Goal: Check status: Check status

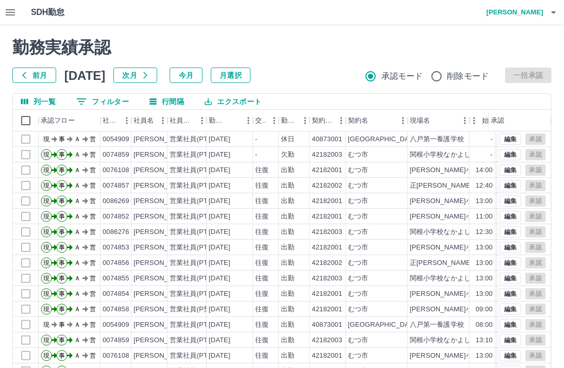
click at [250, 75] on button "月選択" at bounding box center [231, 74] width 40 height 15
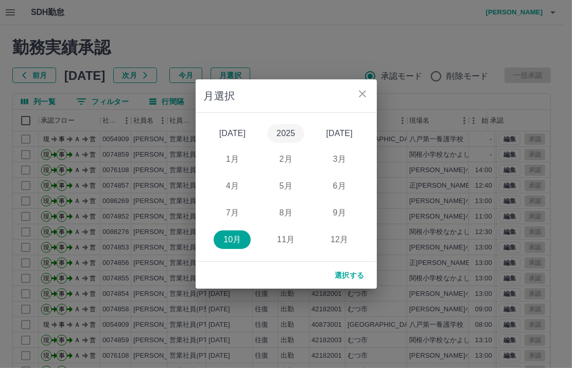
click at [282, 134] on button "2025" at bounding box center [285, 133] width 37 height 19
click at [337, 212] on button "9月" at bounding box center [339, 213] width 37 height 19
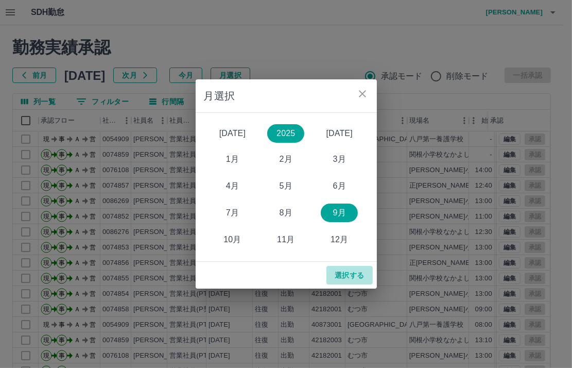
click at [348, 278] on button "選択する" at bounding box center [350, 275] width 46 height 19
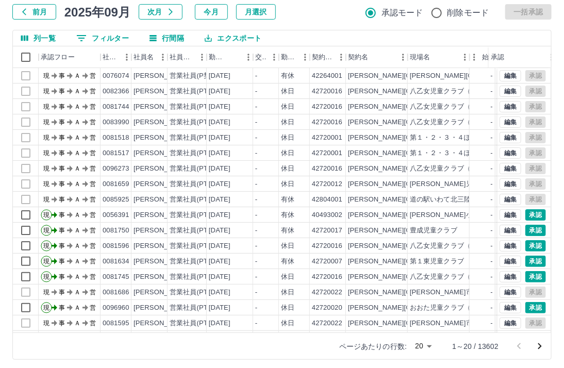
scroll to position [67, 0]
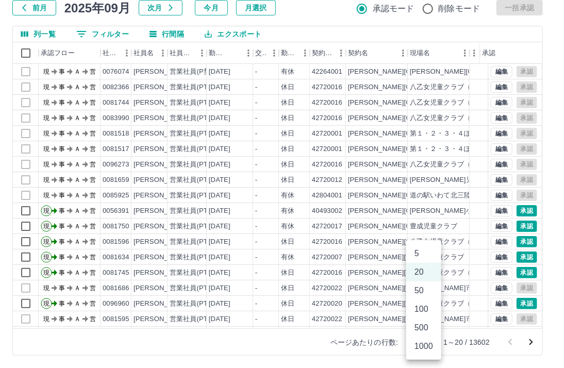
click at [433, 343] on body "SDH勤怠 [PERSON_NAME]実績承認 前月 [DATE] 次月 今月 月選択 承認モード 削除モード 一括承認 列一覧 0 フィルター 行間隔 エク…" at bounding box center [282, 150] width 564 height 435
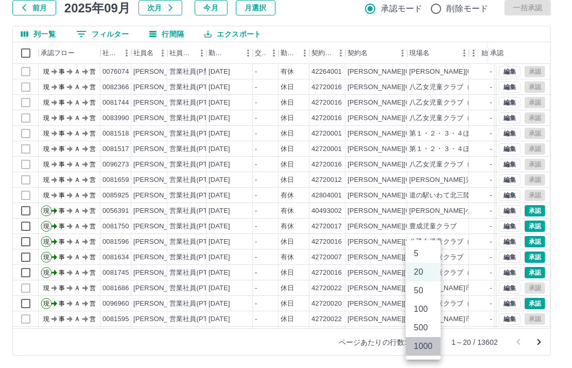
click at [433, 346] on li "1000" at bounding box center [423, 346] width 35 height 19
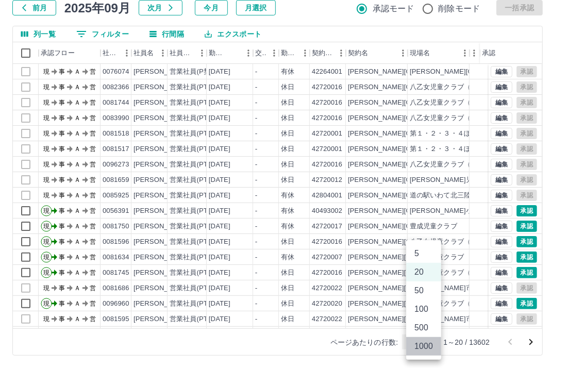
type input "****"
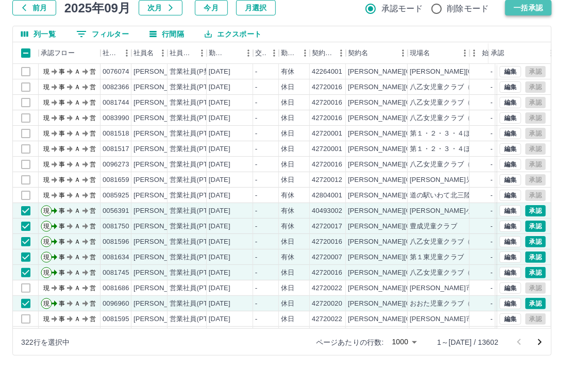
click at [525, 7] on button "一括承認" at bounding box center [528, 7] width 46 height 15
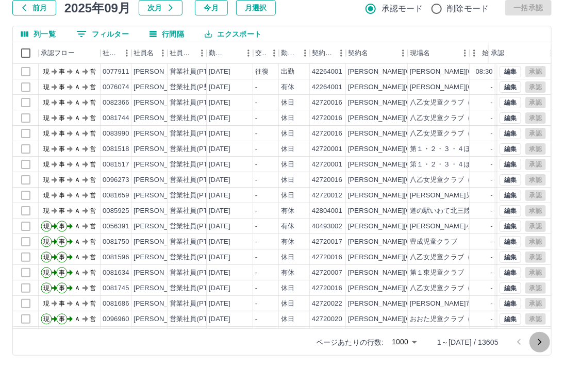
click at [541, 341] on icon "次のページへ" at bounding box center [539, 342] width 12 height 12
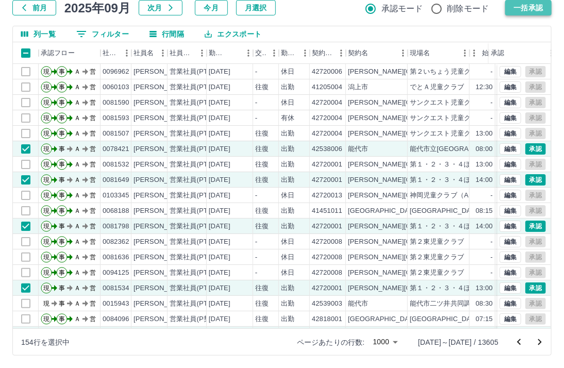
click at [532, 7] on button "一括承認" at bounding box center [528, 7] width 46 height 15
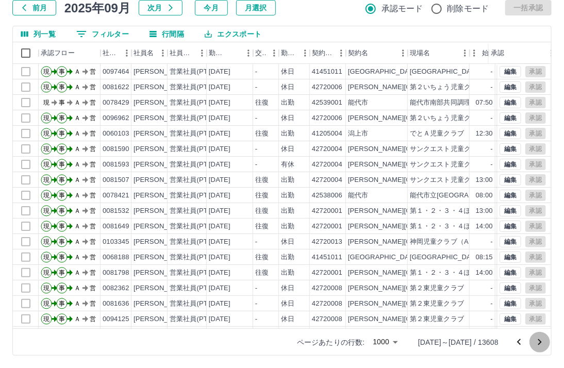
click at [537, 342] on icon "次のページへ" at bounding box center [539, 342] width 12 height 12
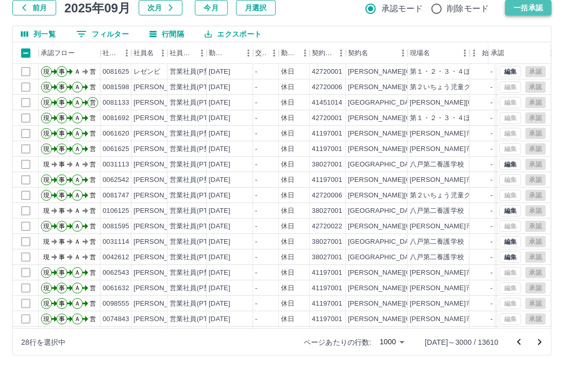
click at [523, 9] on button "一括承認" at bounding box center [528, 7] width 46 height 15
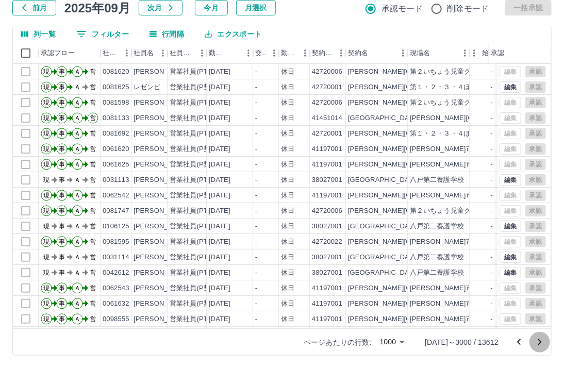
click at [536, 340] on icon "次のページへ" at bounding box center [539, 342] width 12 height 12
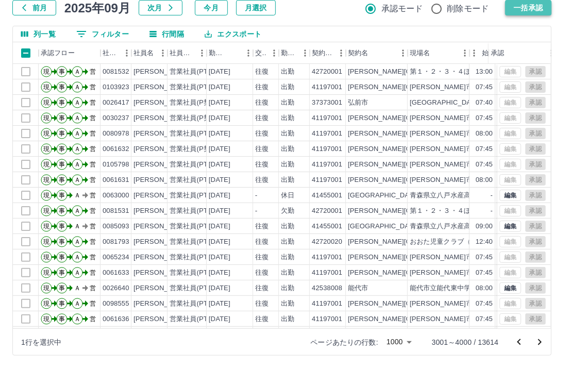
click at [520, 6] on button "一括承認" at bounding box center [528, 7] width 46 height 15
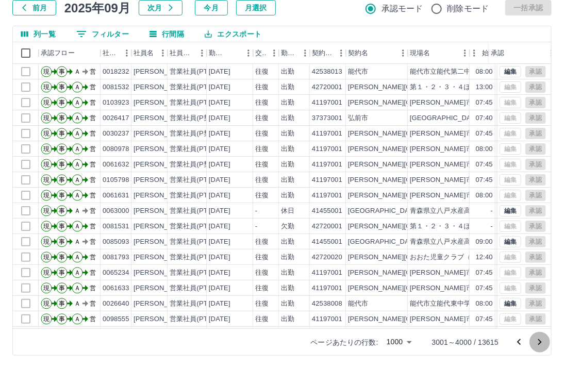
click at [545, 340] on icon "次のページへ" at bounding box center [539, 342] width 12 height 12
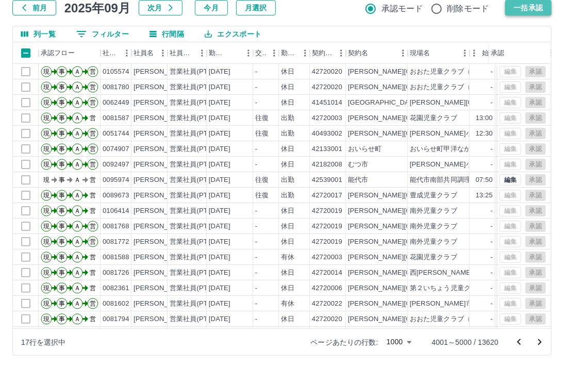
click at [527, 10] on button "一括承認" at bounding box center [528, 7] width 46 height 15
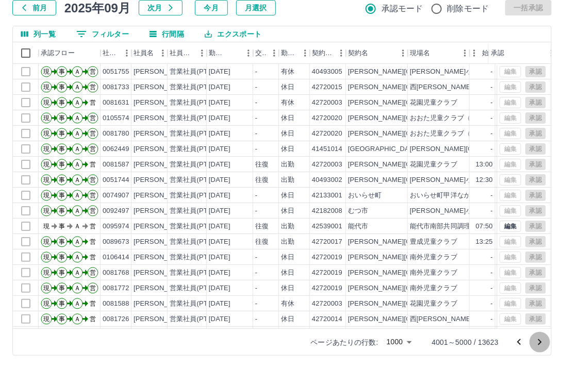
click at [536, 343] on icon "次のページへ" at bounding box center [539, 342] width 12 height 12
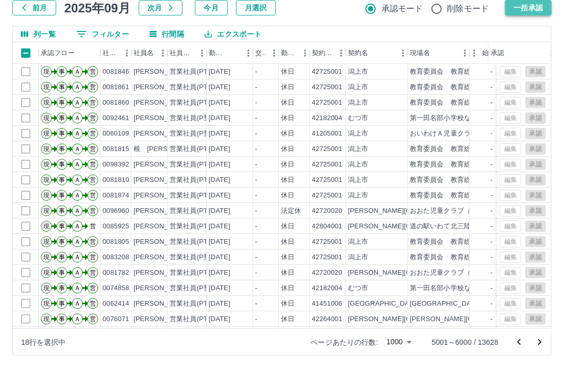
click at [529, 6] on button "一括承認" at bounding box center [528, 7] width 46 height 15
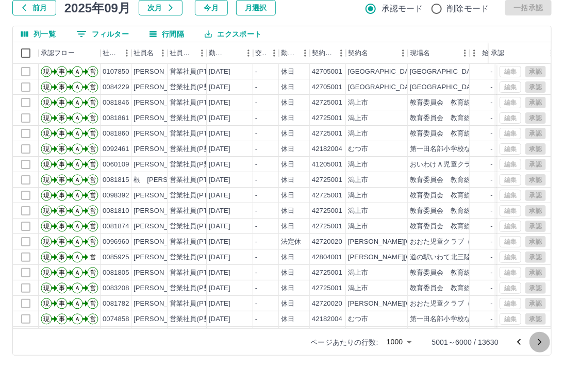
click at [538, 340] on icon "次のページへ" at bounding box center [539, 342] width 12 height 12
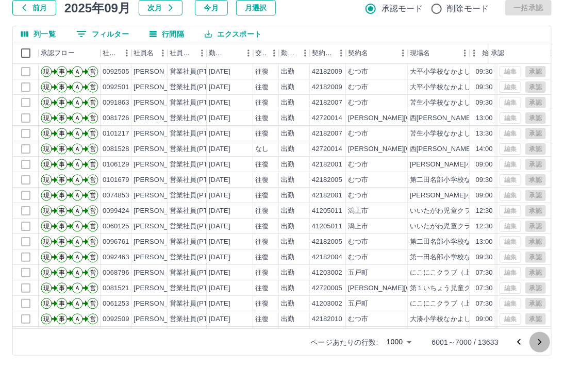
click at [536, 342] on icon "次のページへ" at bounding box center [539, 342] width 12 height 12
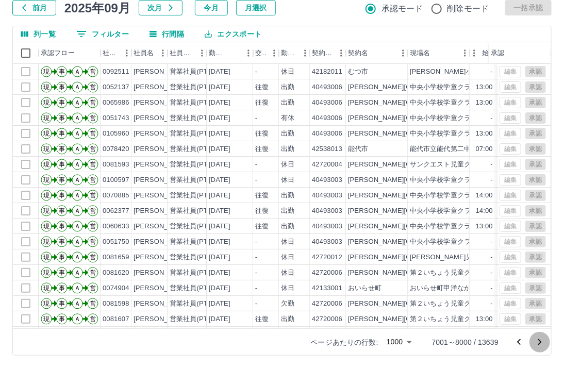
click at [542, 344] on icon "次のページへ" at bounding box center [539, 342] width 12 height 12
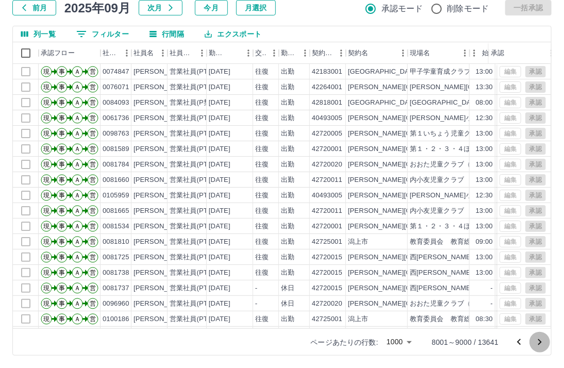
click at [540, 342] on icon "次のページへ" at bounding box center [540, 342] width 4 height 6
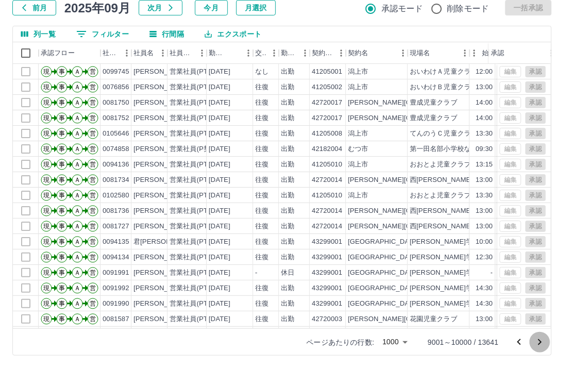
click at [542, 340] on icon "次のページへ" at bounding box center [539, 342] width 12 height 12
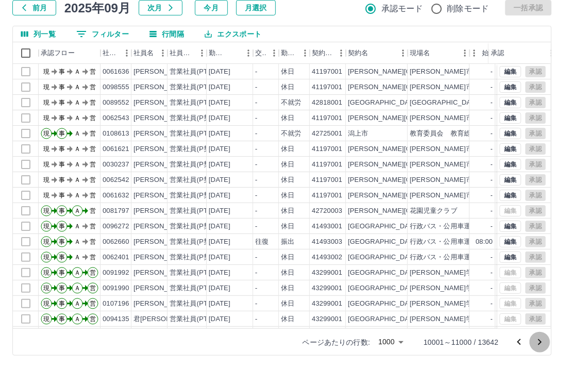
click at [543, 342] on icon "次のページへ" at bounding box center [539, 342] width 12 height 12
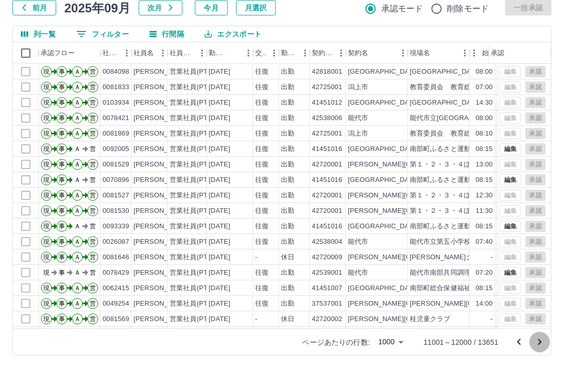
click at [540, 340] on icon "次のページへ" at bounding box center [539, 342] width 12 height 12
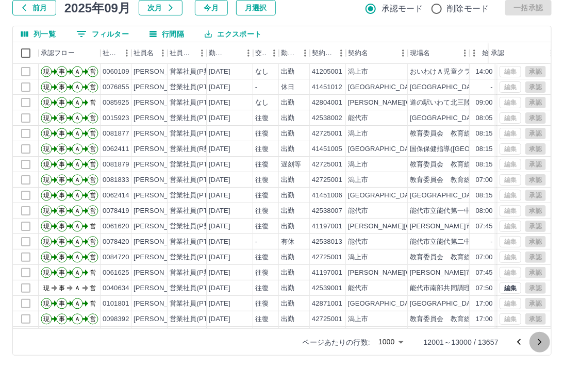
click at [538, 338] on icon "次のページへ" at bounding box center [539, 342] width 12 height 12
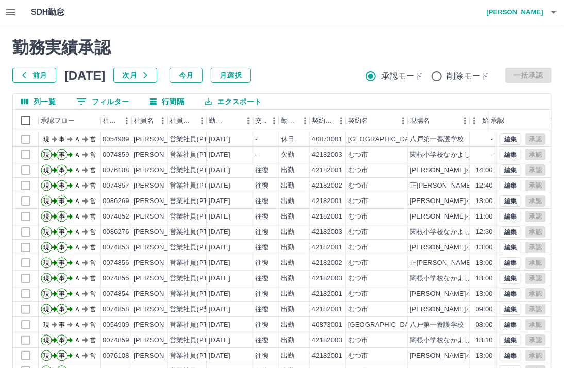
click at [250, 74] on button "月選択" at bounding box center [231, 74] width 40 height 15
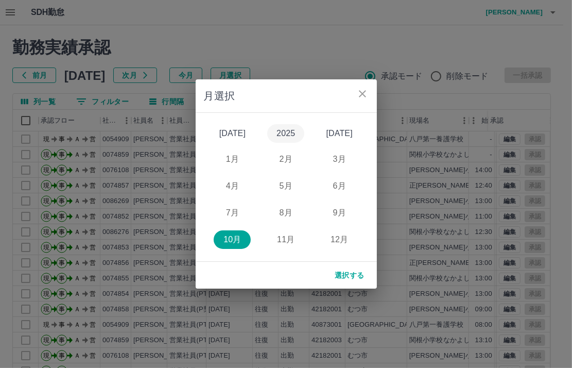
click at [289, 133] on button "2025" at bounding box center [285, 133] width 37 height 19
click at [340, 210] on button "9月" at bounding box center [339, 213] width 37 height 19
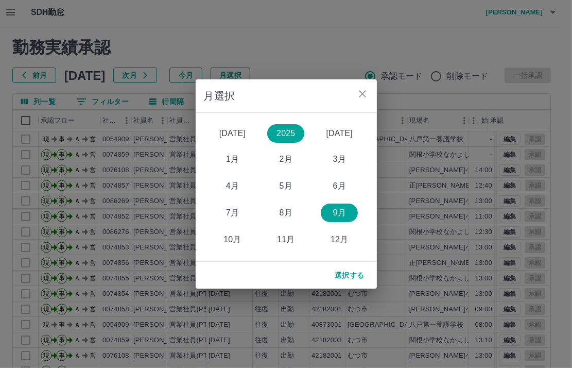
click at [350, 276] on button "選択する" at bounding box center [350, 275] width 46 height 19
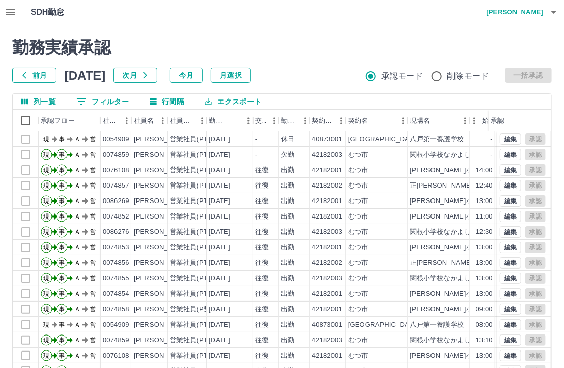
click at [245, 78] on button "月選択" at bounding box center [231, 74] width 40 height 15
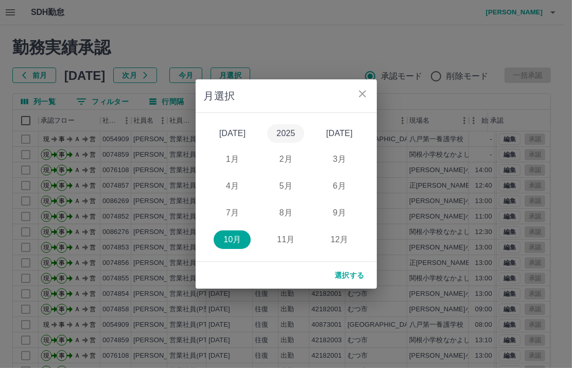
click at [280, 136] on button "2025" at bounding box center [285, 133] width 37 height 19
click at [343, 213] on button "9月" at bounding box center [339, 213] width 37 height 19
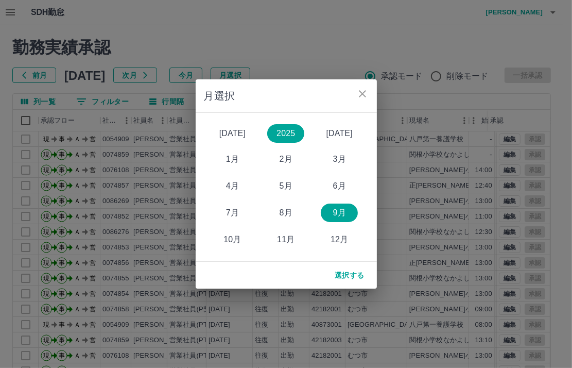
click at [342, 272] on button "選択する" at bounding box center [350, 275] width 46 height 19
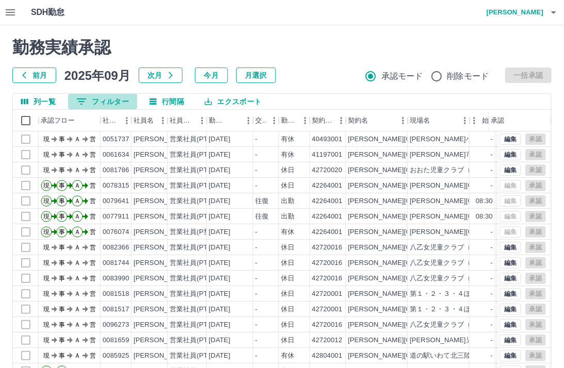
click at [114, 99] on button "0 フィルター" at bounding box center [102, 101] width 69 height 15
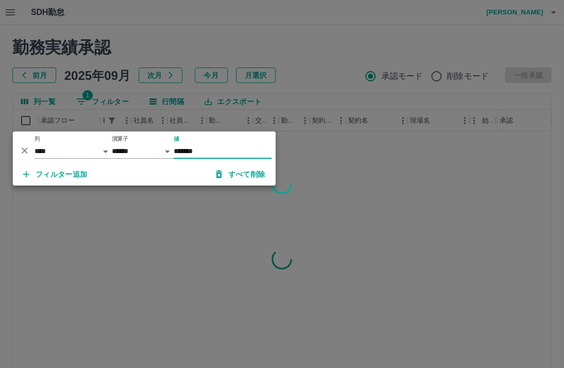
type input "*******"
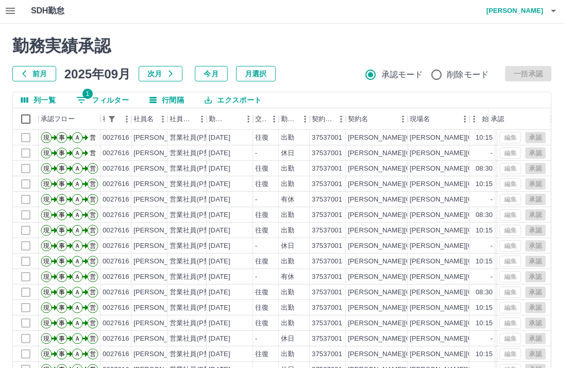
scroll to position [67, 0]
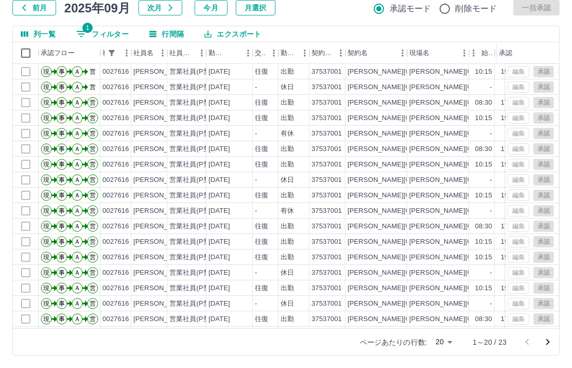
click at [443, 337] on body "SDH勤怠 伊藤　広江 勤務実績承認 前月 2025年09月 次月 今月 月選択 承認モード 削除モード 一括承認 列一覧 1 フィルター 行間隔 エクスポー…" at bounding box center [286, 150] width 572 height 435
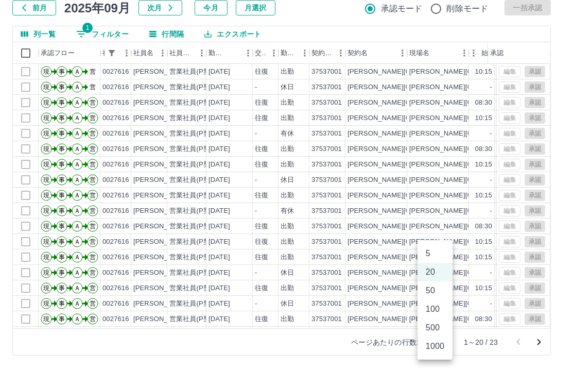
click at [437, 290] on li "50" at bounding box center [435, 290] width 35 height 19
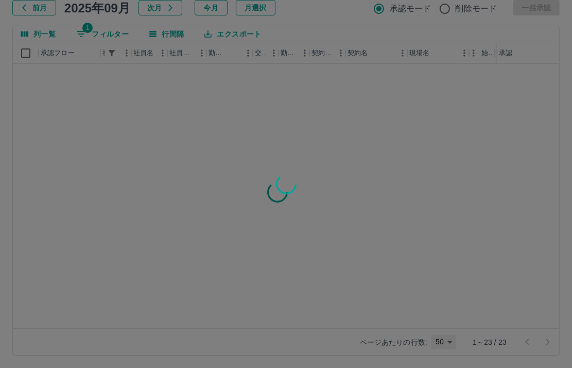
type input "**"
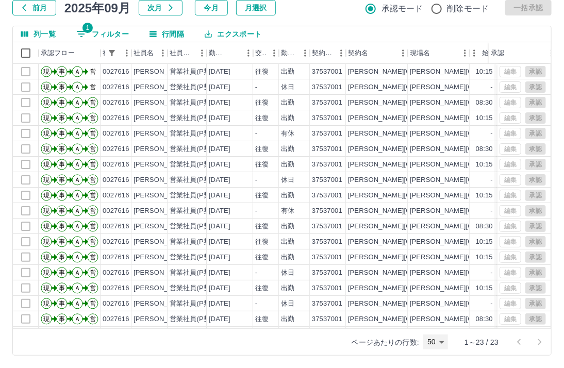
scroll to position [99, 0]
